Goal: Task Accomplishment & Management: Use online tool/utility

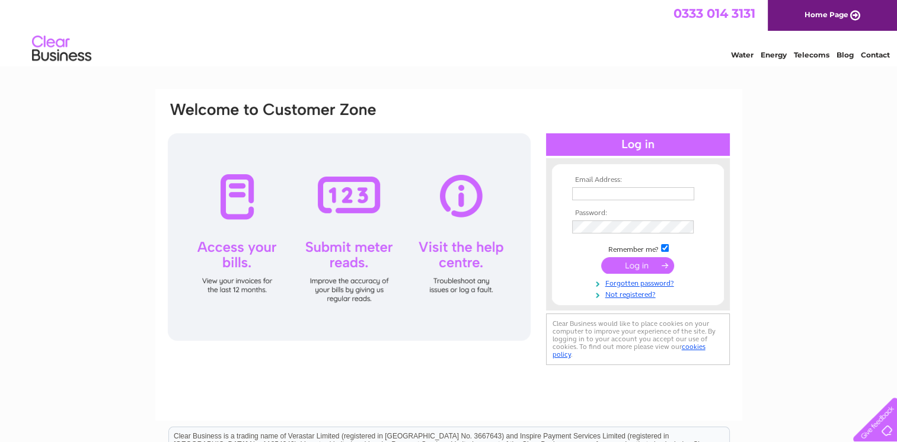
type input "[EMAIL_ADDRESS][DOMAIN_NAME]"
click at [635, 267] on input "submit" at bounding box center [637, 265] width 73 height 17
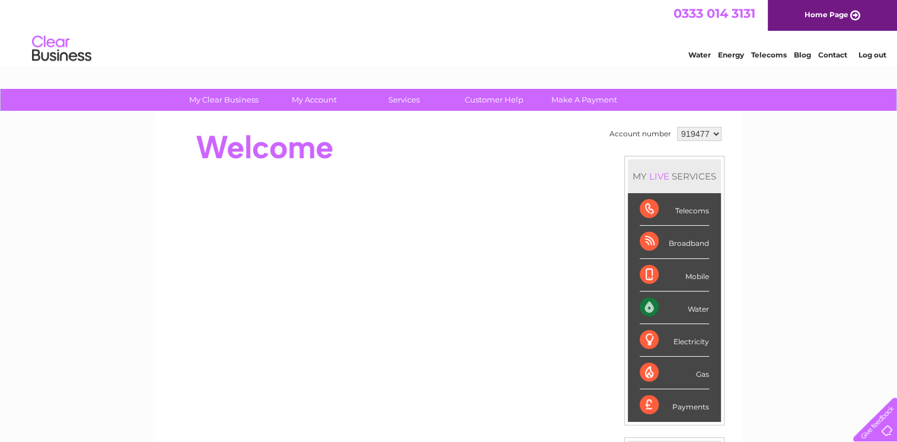
click at [651, 333] on div "Electricity" at bounding box center [674, 340] width 69 height 33
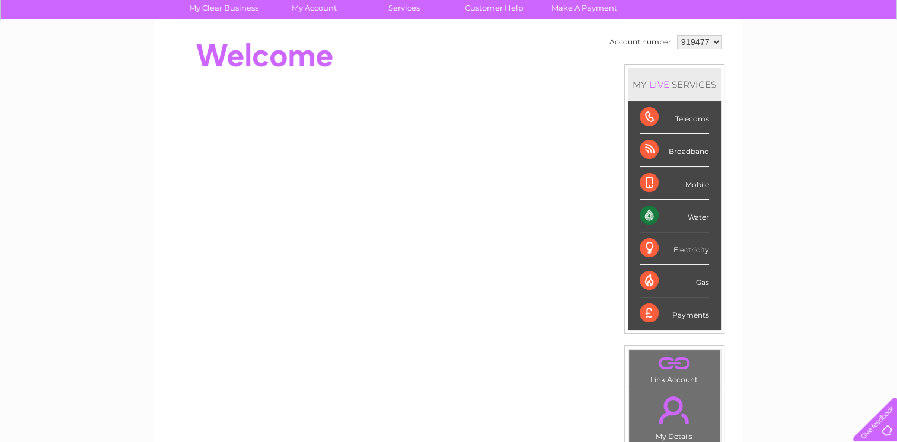
scroll to position [119, 0]
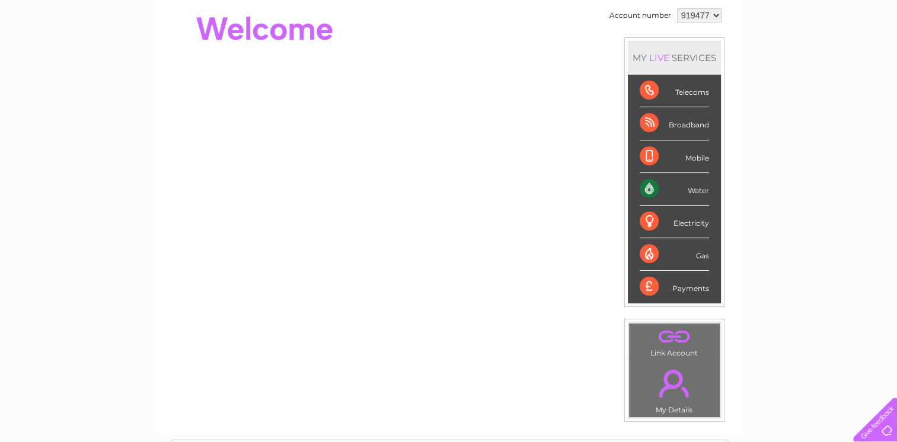
click at [679, 56] on div "MY LIVE SERVICES" at bounding box center [674, 58] width 93 height 34
click at [652, 215] on div "Electricity" at bounding box center [674, 222] width 69 height 33
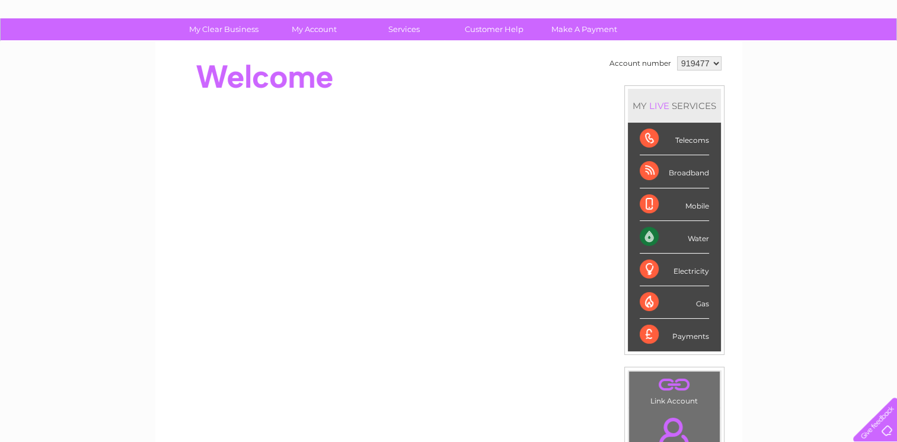
scroll to position [59, 0]
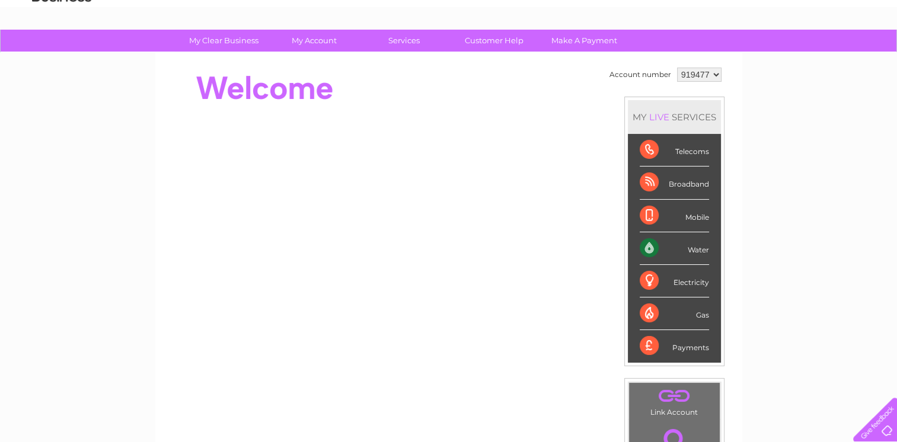
click at [649, 277] on div "Electricity" at bounding box center [674, 281] width 69 height 33
click at [647, 277] on div "Electricity" at bounding box center [674, 281] width 69 height 33
drag, startPoint x: 647, startPoint y: 277, endPoint x: 667, endPoint y: 282, distance: 20.7
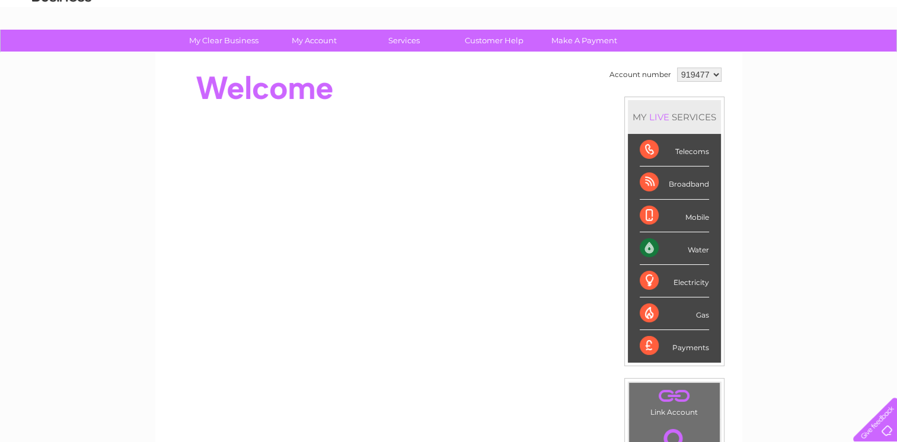
click at [667, 282] on div "Electricity" at bounding box center [674, 281] width 69 height 33
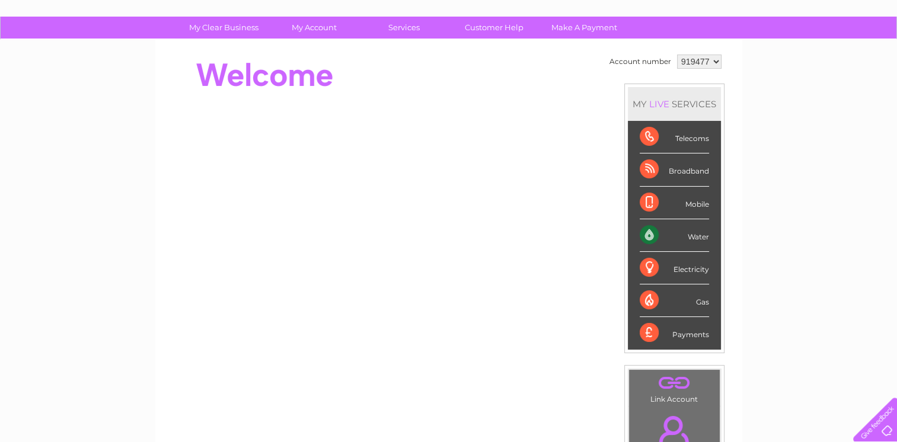
scroll to position [0, 0]
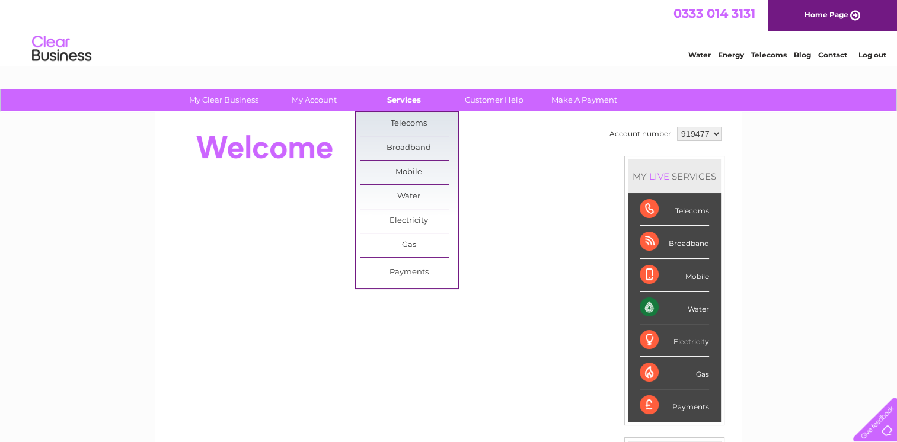
click at [405, 101] on link "Services" at bounding box center [404, 100] width 98 height 22
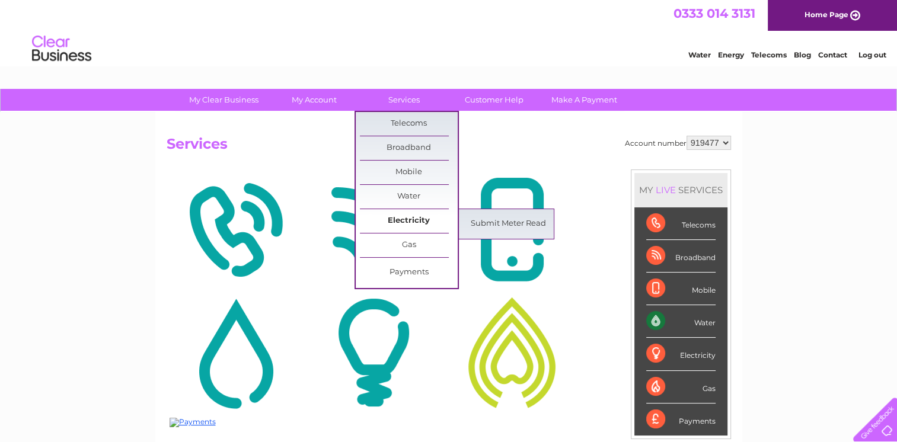
click at [401, 219] on link "Electricity" at bounding box center [409, 221] width 98 height 24
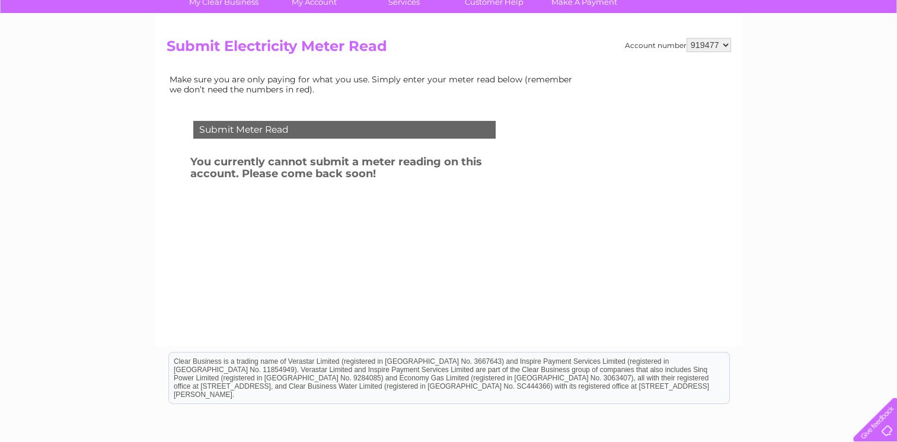
scroll to position [119, 0]
